Goal: Information Seeking & Learning: Check status

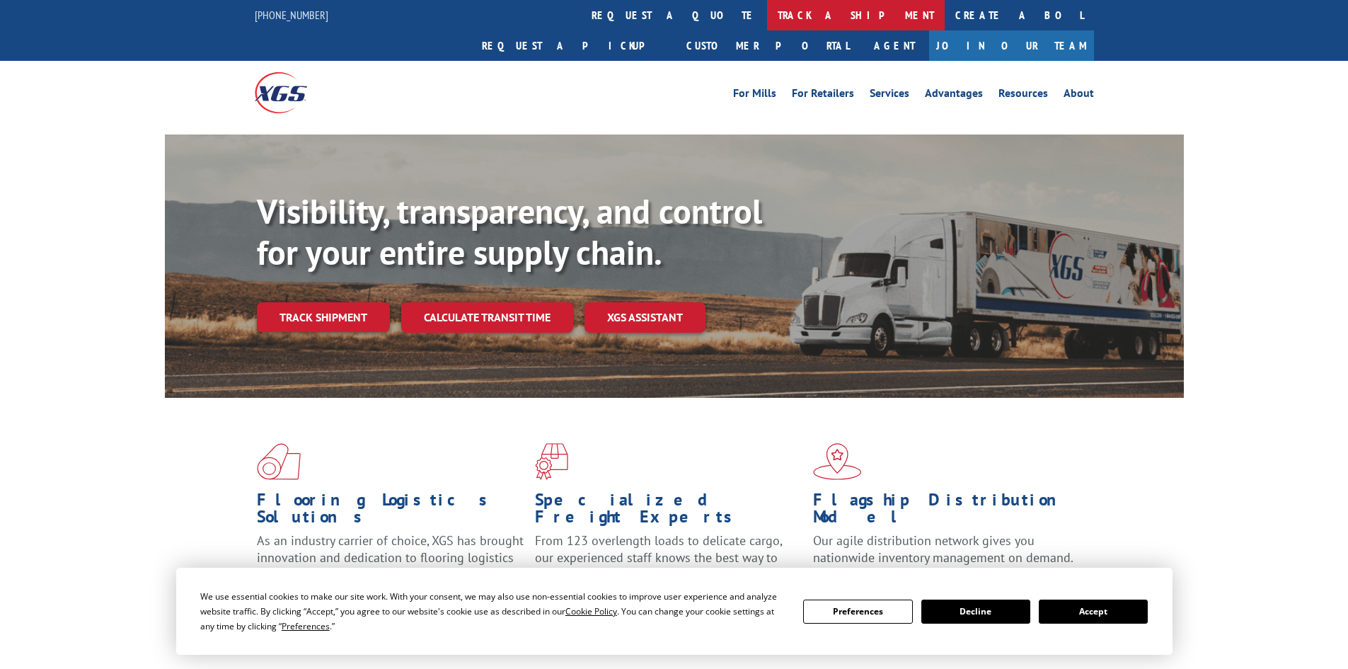
click at [767, 16] on link "track a shipment" at bounding box center [856, 15] width 178 height 30
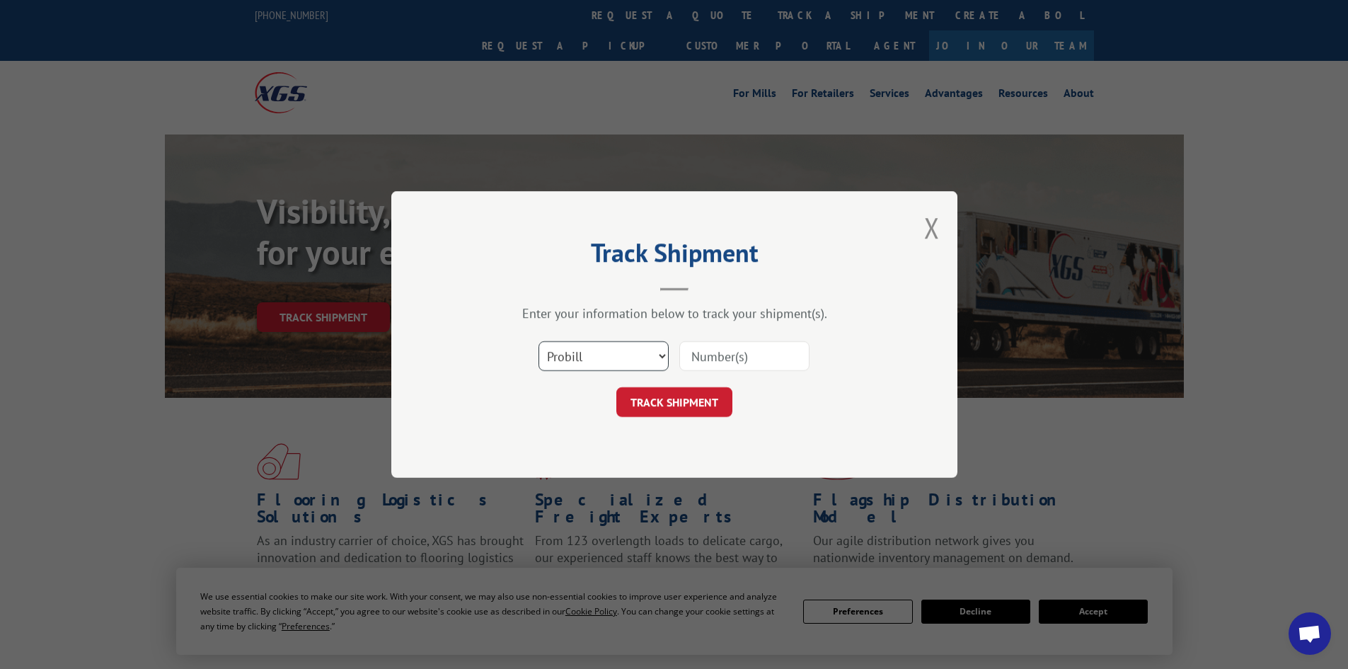
click at [590, 357] on select "Select category... Probill BOL PO" at bounding box center [604, 356] width 130 height 30
select select "bol"
click at [539, 341] on select "Select category... Probill BOL PO" at bounding box center [604, 356] width 130 height 30
paste input "5106629"
type input "5106629"
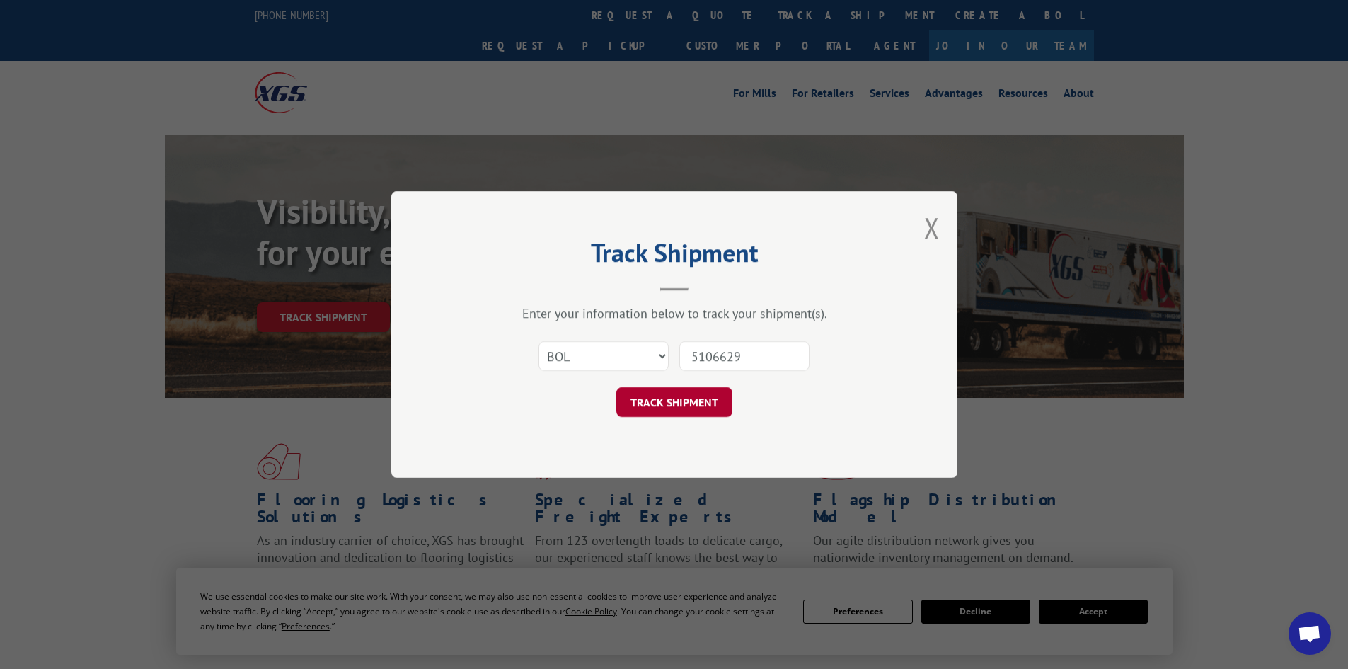
click at [681, 405] on button "TRACK SHIPMENT" at bounding box center [674, 402] width 116 height 30
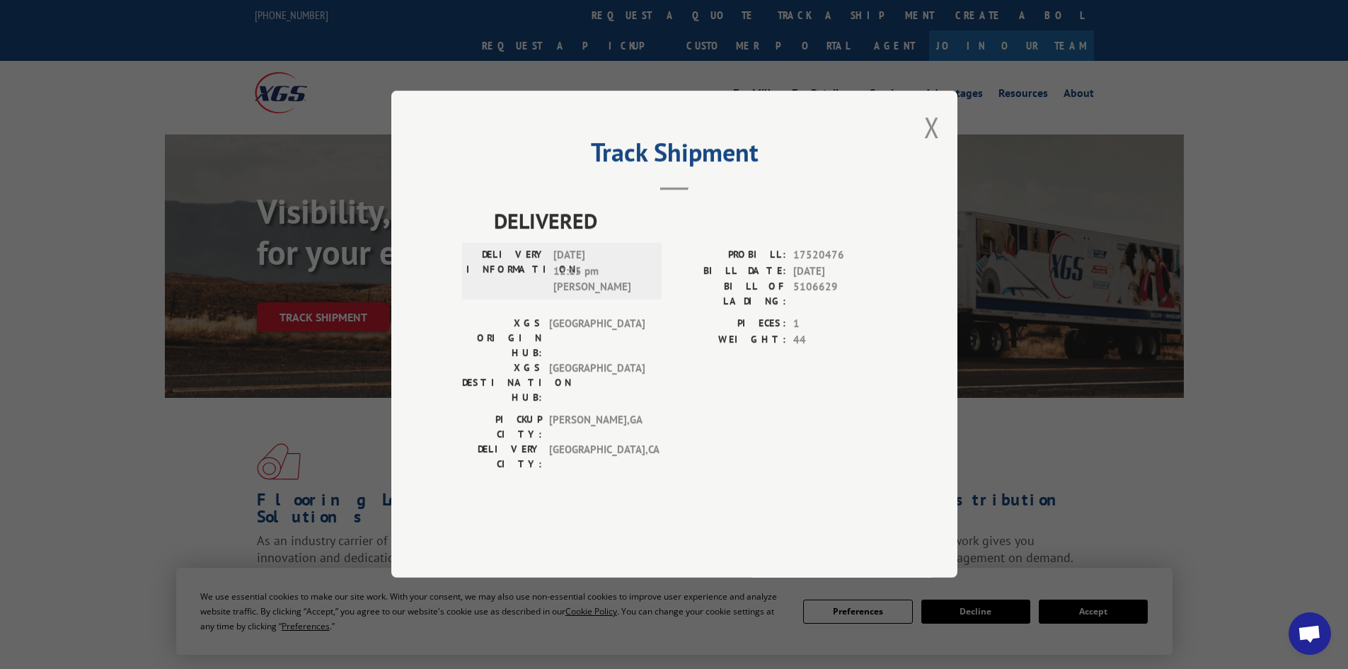
scroll to position [71, 0]
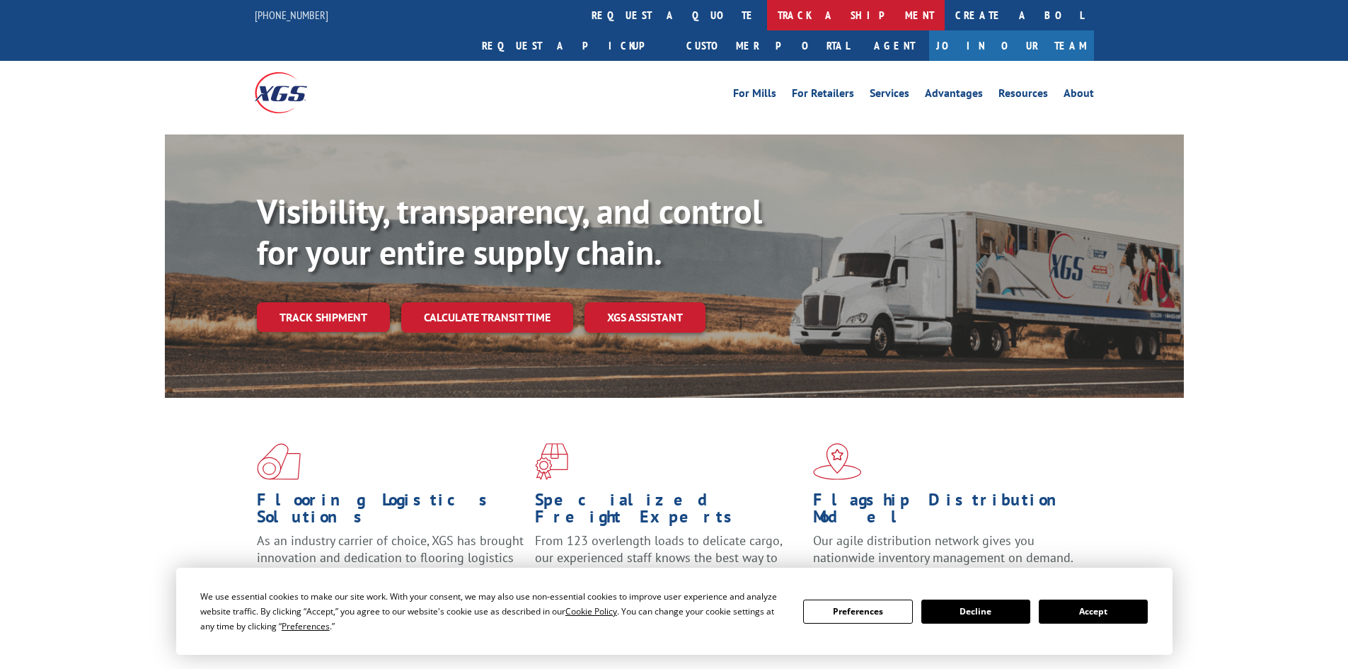
click at [767, 13] on link "track a shipment" at bounding box center [856, 15] width 178 height 30
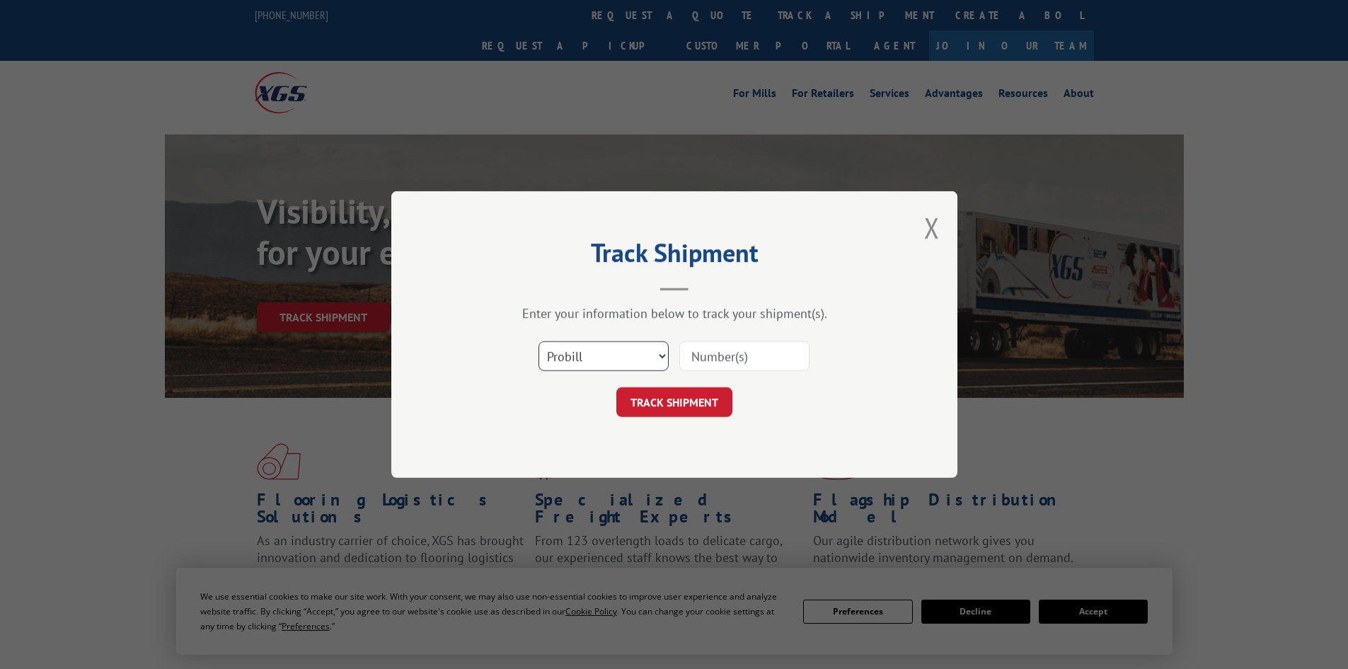
click at [588, 357] on select "Select category... Probill BOL PO" at bounding box center [604, 356] width 130 height 30
select select "bol"
click at [539, 341] on select "Select category... Probill BOL PO" at bounding box center [604, 356] width 130 height 30
paste input "5199370"
type input "5199370"
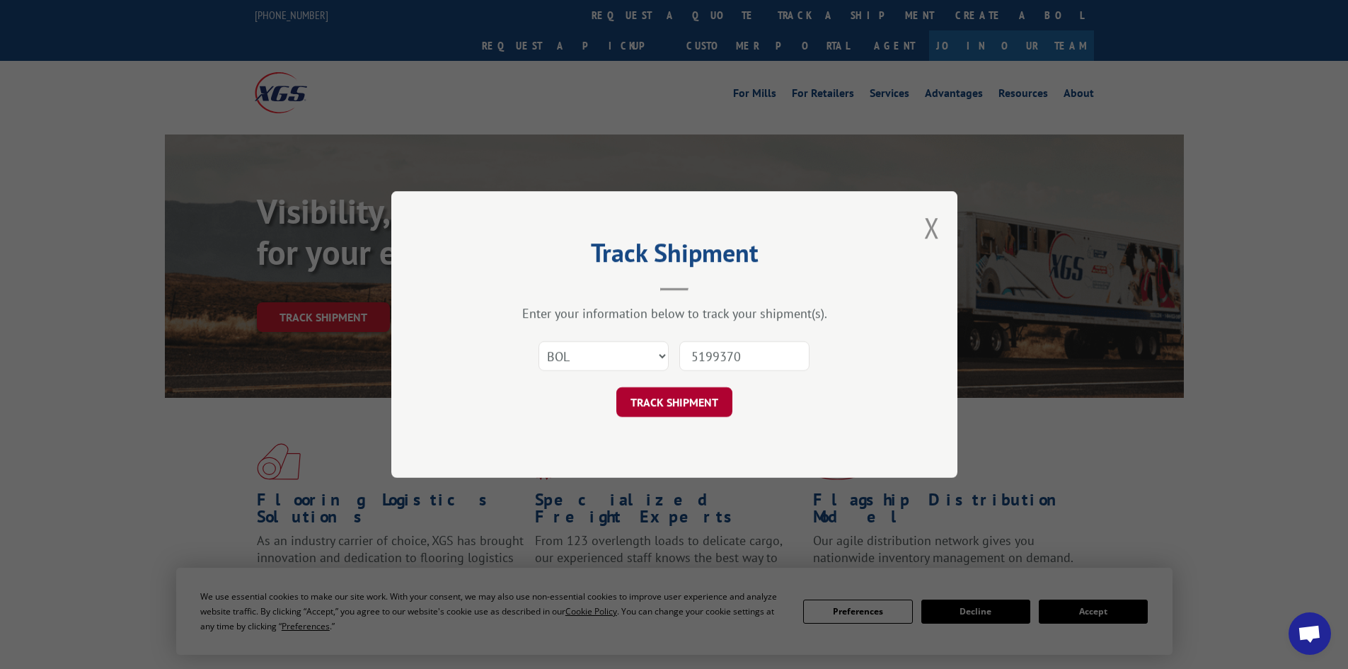
click at [675, 396] on button "TRACK SHIPMENT" at bounding box center [674, 402] width 116 height 30
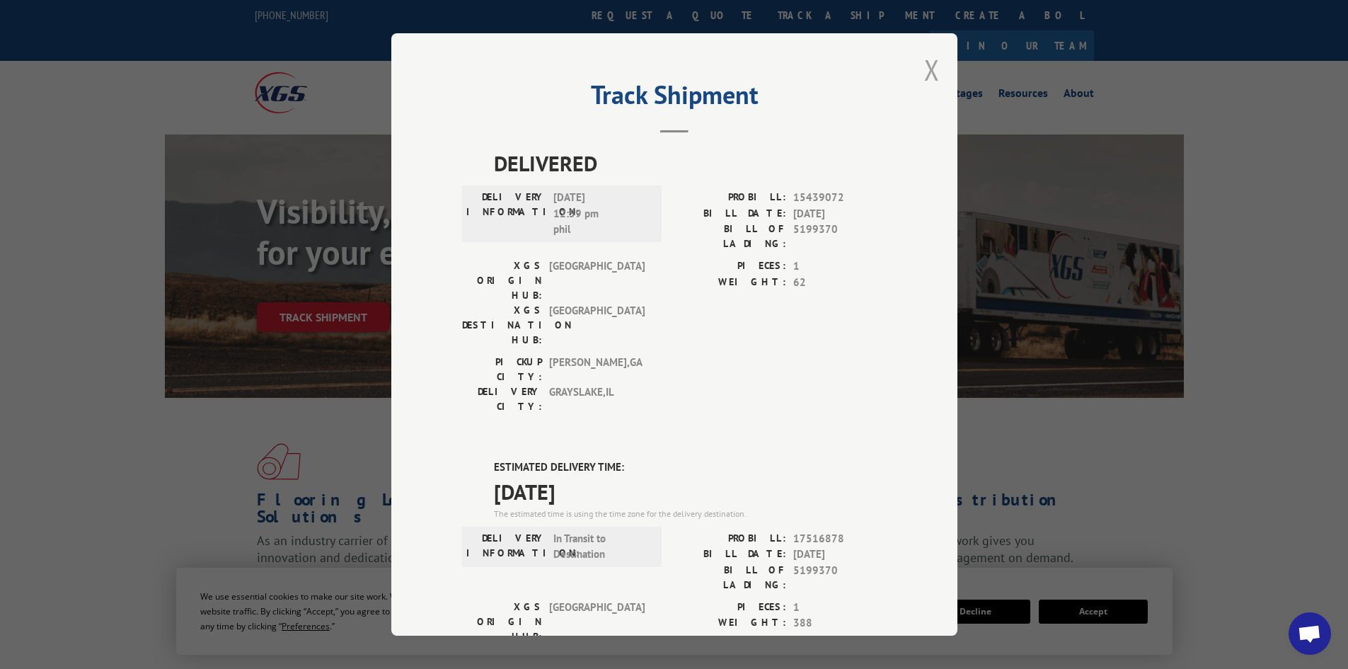
click at [924, 72] on button "Close modal" at bounding box center [932, 70] width 16 height 38
